Goal: Information Seeking & Learning: Learn about a topic

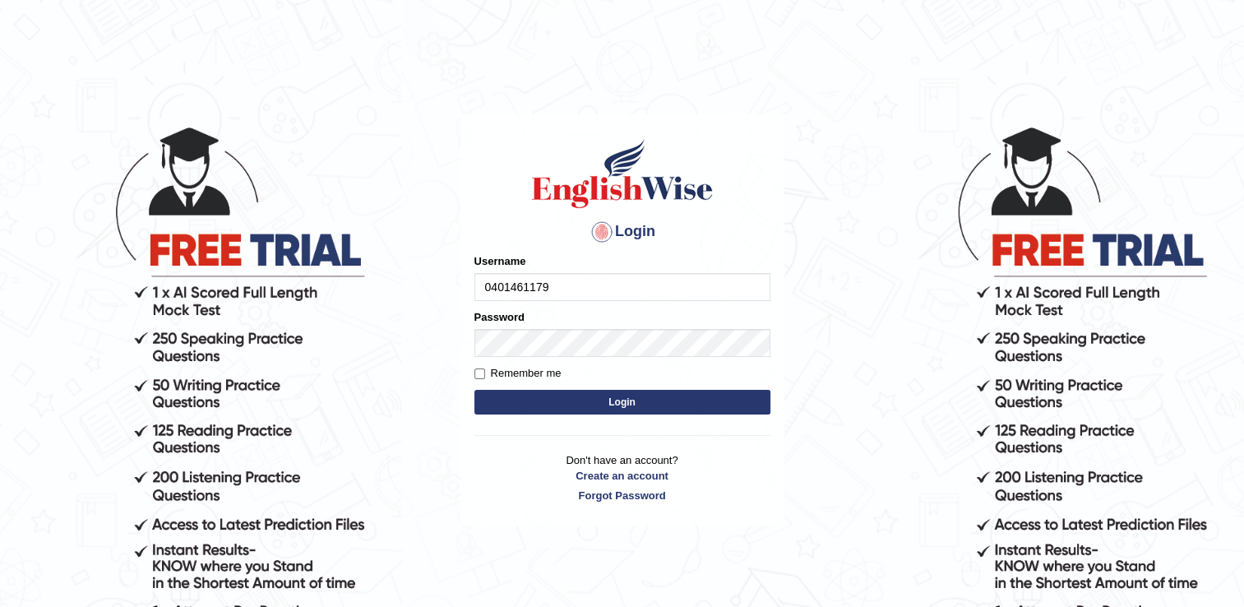
type input "0401461179"
click at [595, 404] on button "Login" at bounding box center [622, 402] width 296 height 25
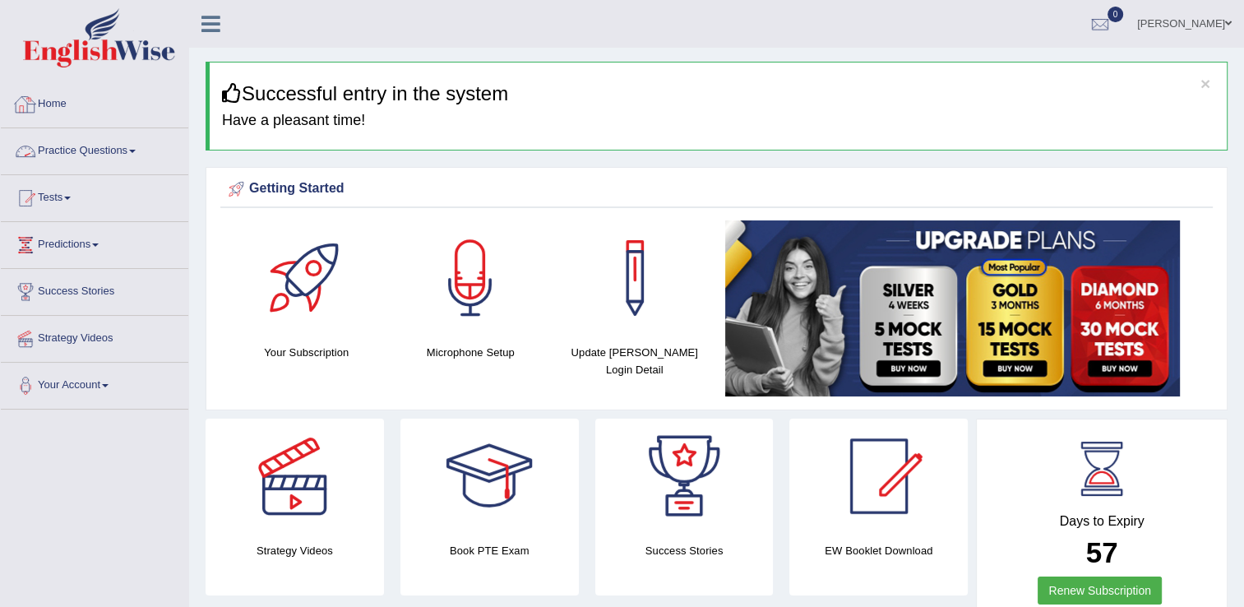
click at [82, 151] on link "Practice Questions" at bounding box center [94, 148] width 187 height 41
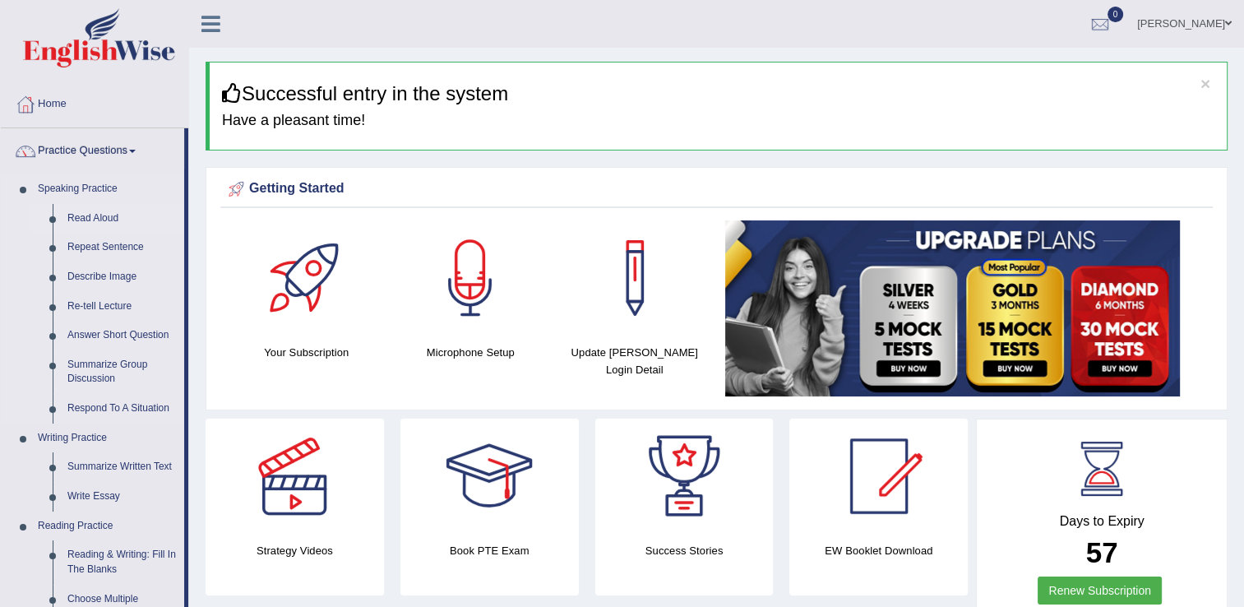
click at [104, 219] on link "Read Aloud" at bounding box center [122, 219] width 124 height 30
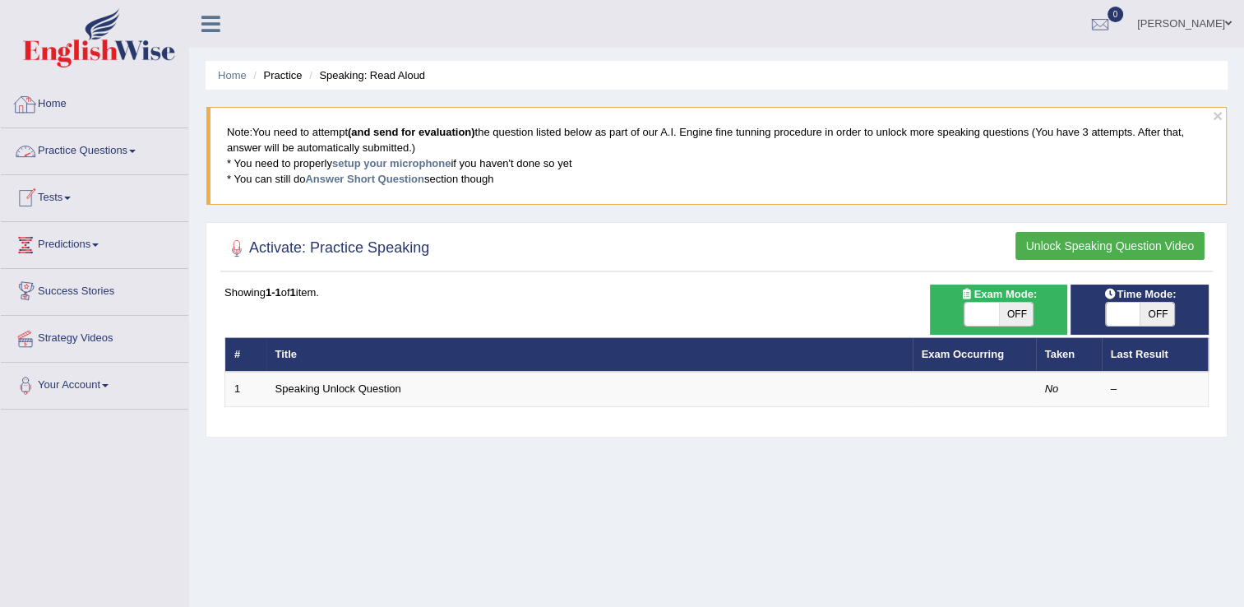
click at [54, 107] on link "Home" at bounding box center [94, 101] width 187 height 41
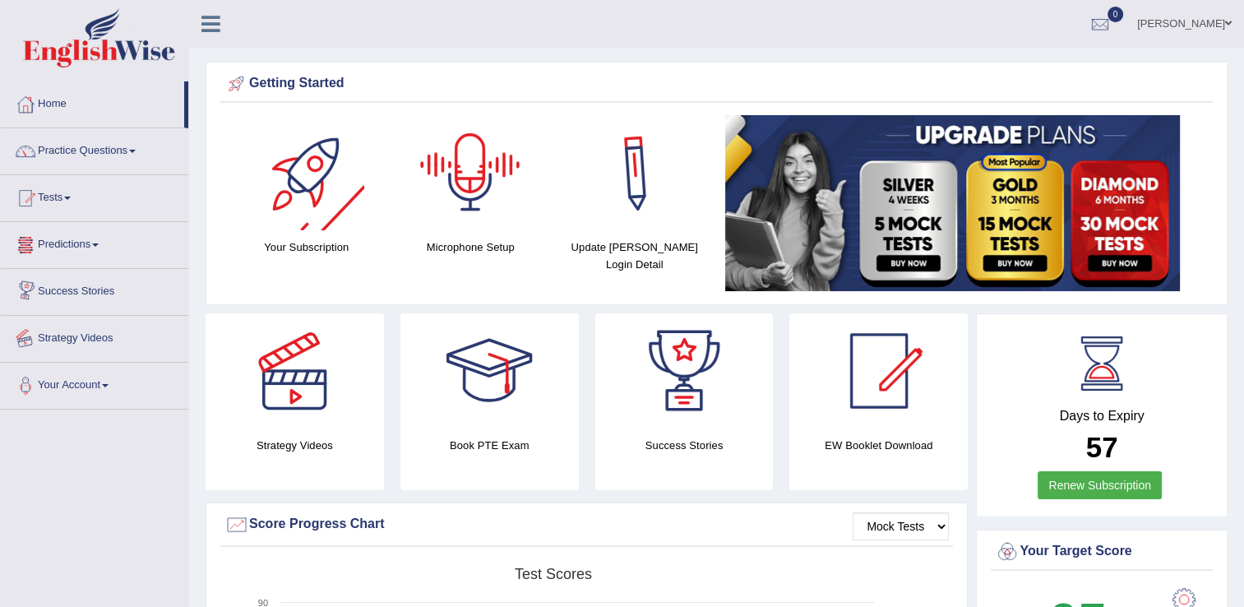
click at [95, 330] on link "Strategy Videos" at bounding box center [94, 336] width 187 height 41
